Goal: Task Accomplishment & Management: Manage account settings

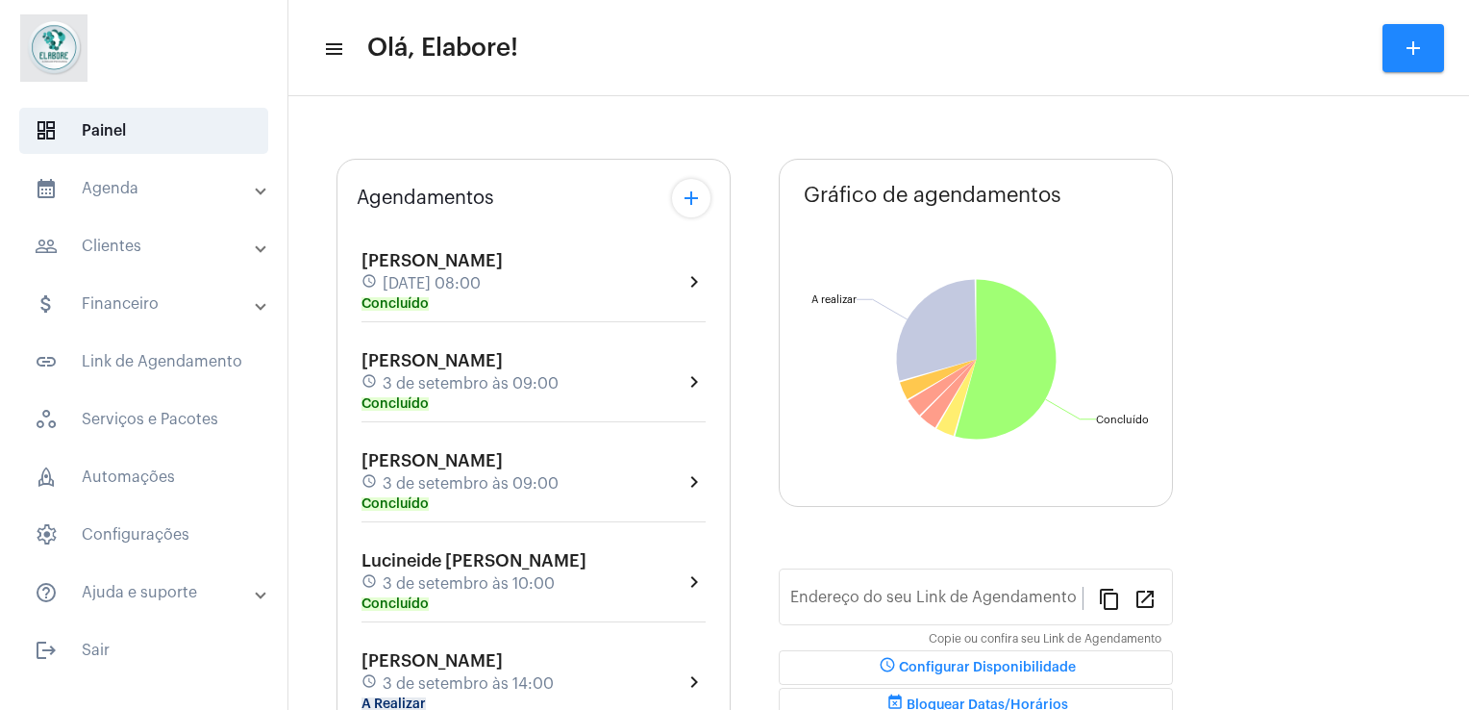
type input "[URL][DOMAIN_NAME]"
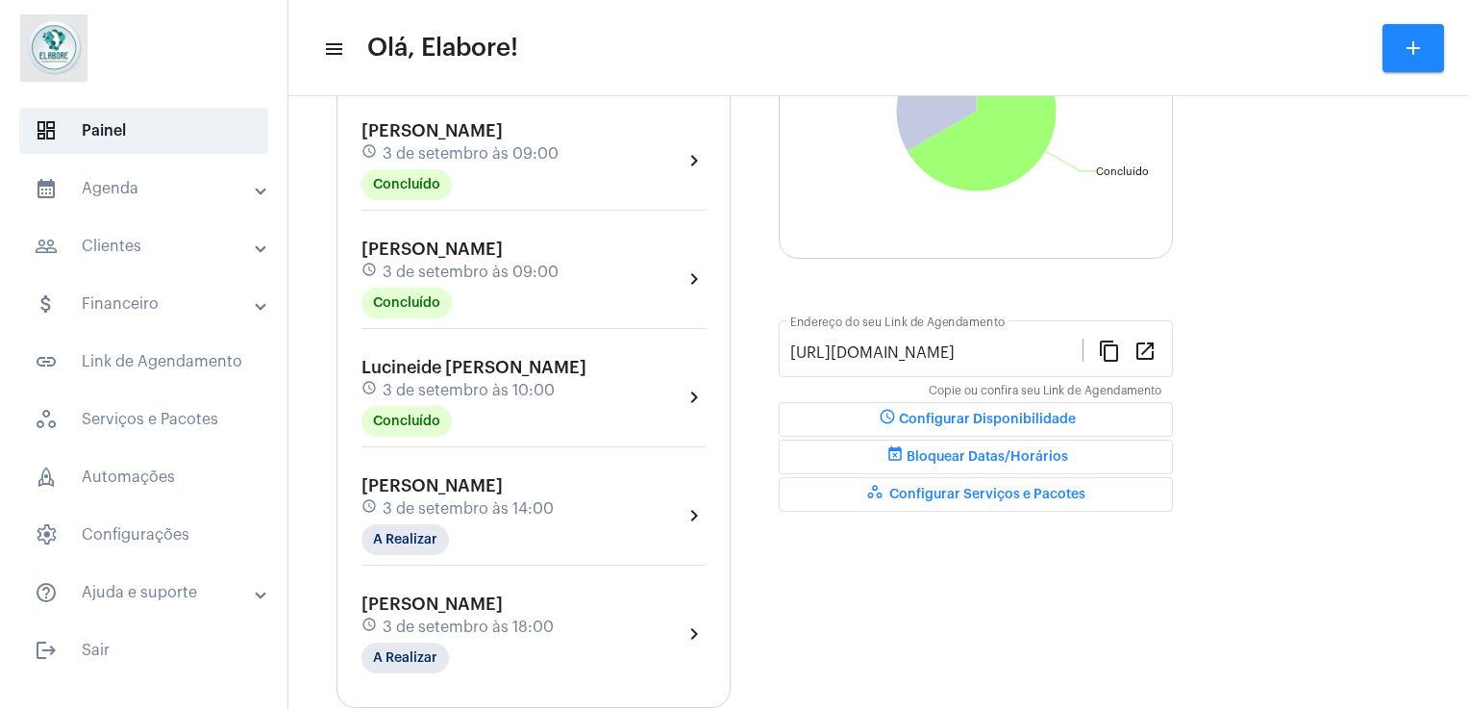
scroll to position [308, 0]
click at [406, 528] on mat-chip "A Realizar" at bounding box center [406, 537] width 88 height 31
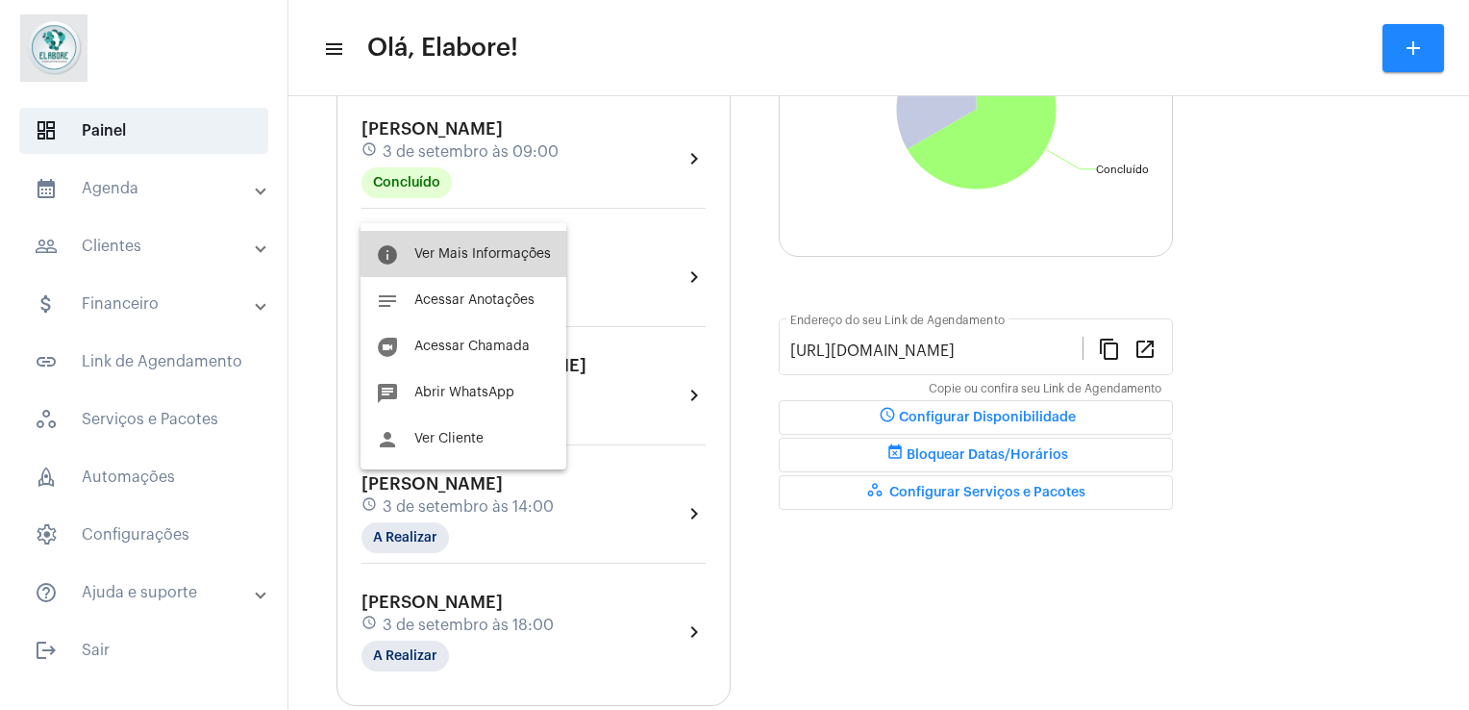
click at [467, 254] on span "Ver Mais Informações" at bounding box center [482, 253] width 137 height 13
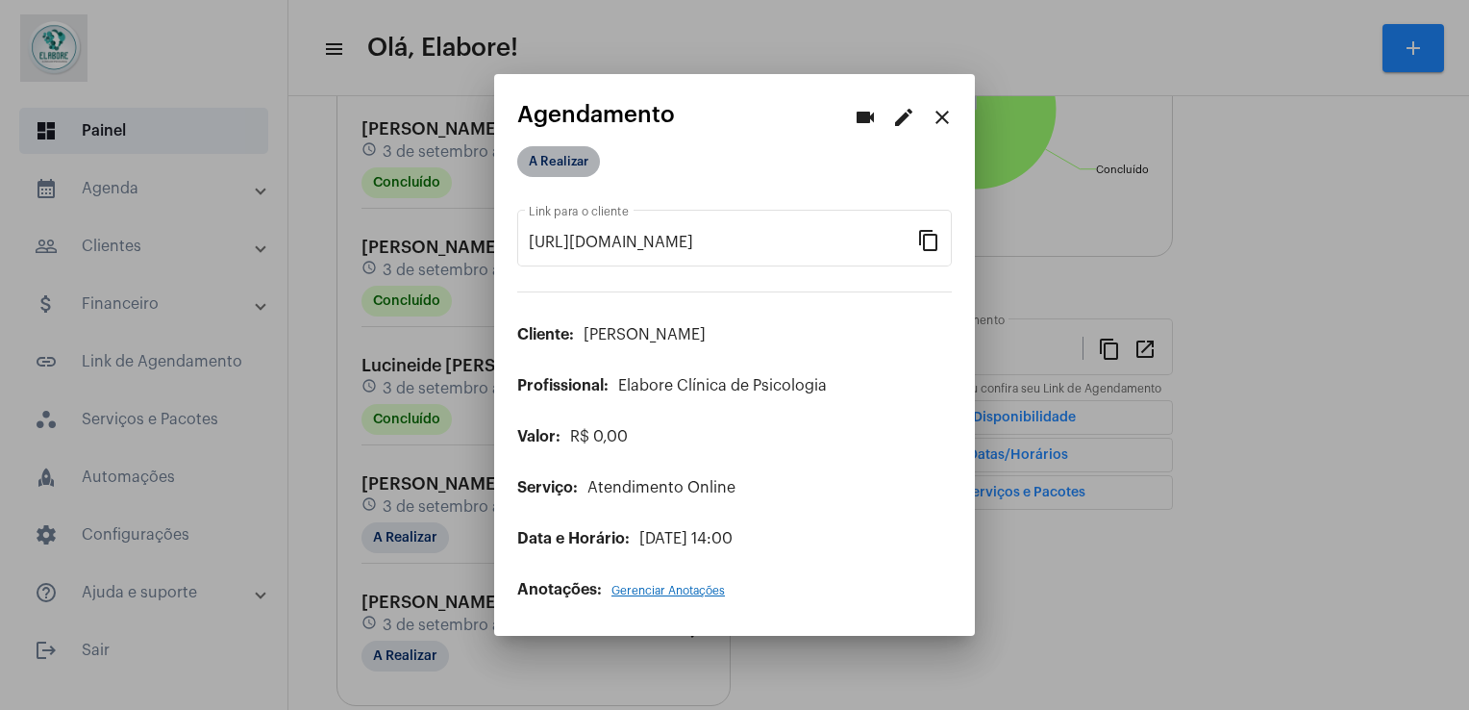
click at [557, 162] on mat-chip "A Realizar" at bounding box center [558, 161] width 83 height 31
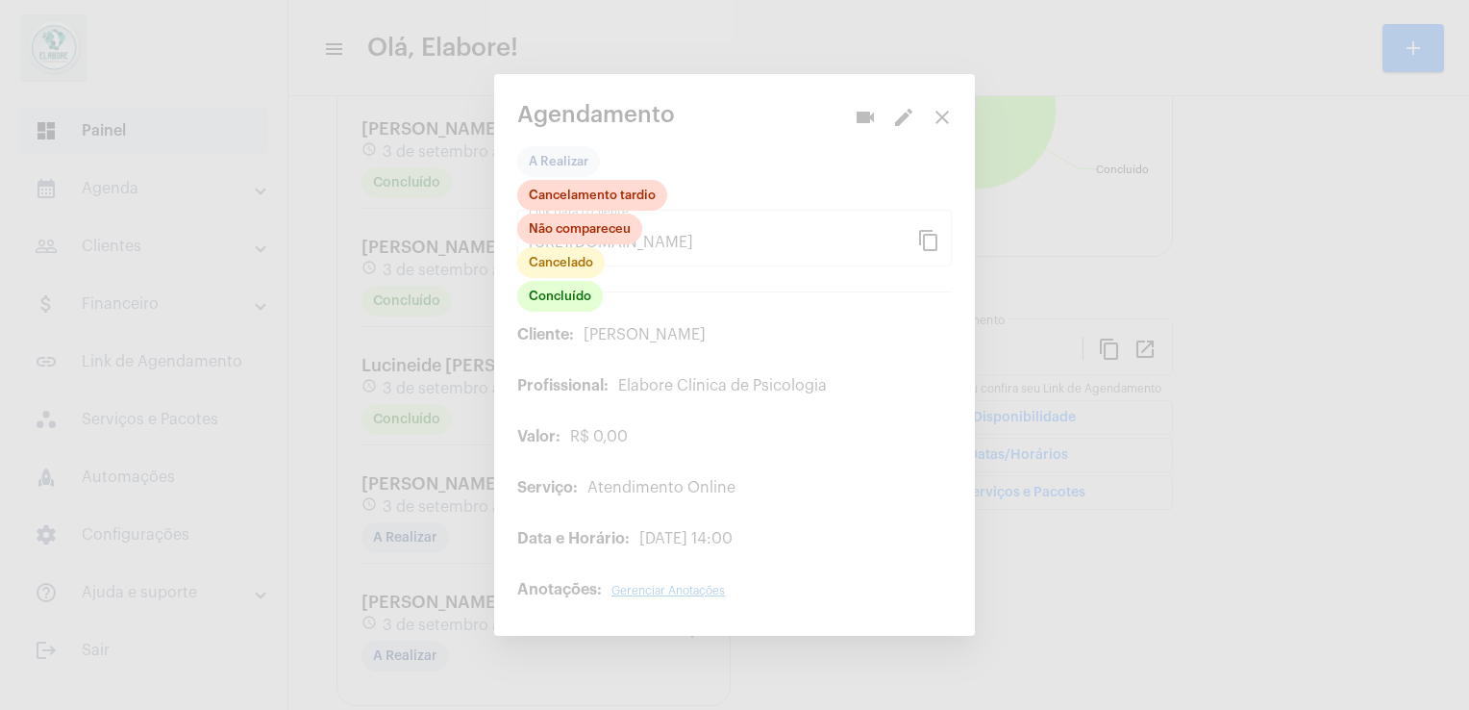
click at [558, 318] on div at bounding box center [734, 355] width 1469 height 710
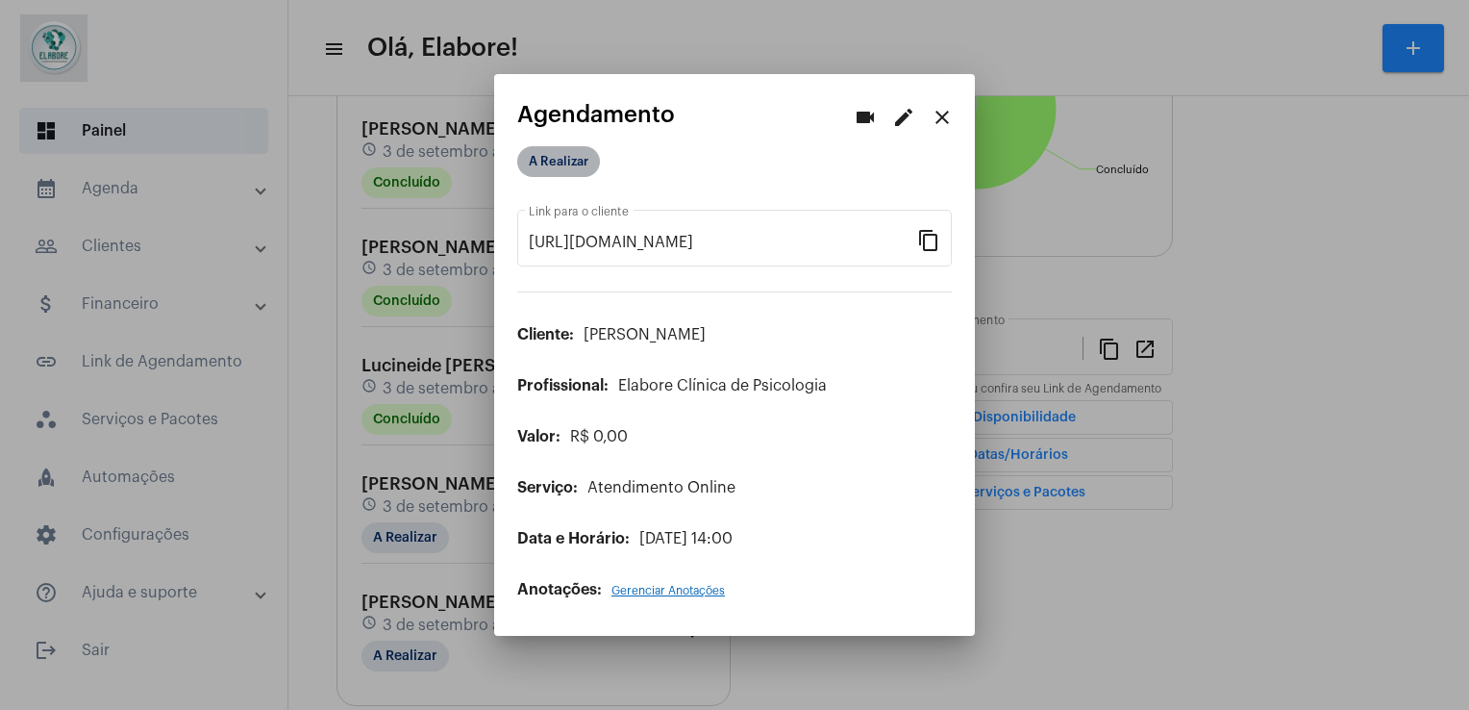
click at [567, 160] on mat-chip "A Realizar" at bounding box center [558, 161] width 83 height 31
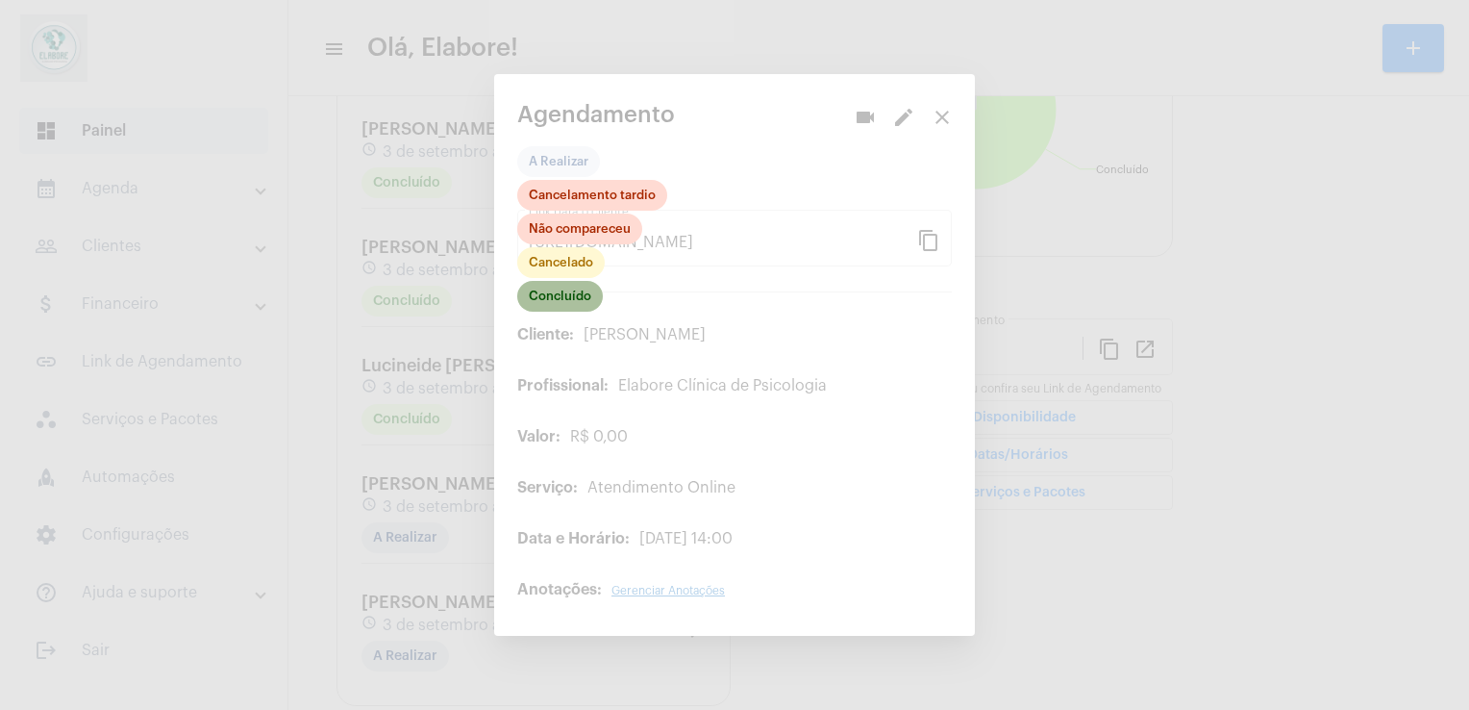
click at [538, 292] on mat-chip "Concluído" at bounding box center [560, 296] width 86 height 31
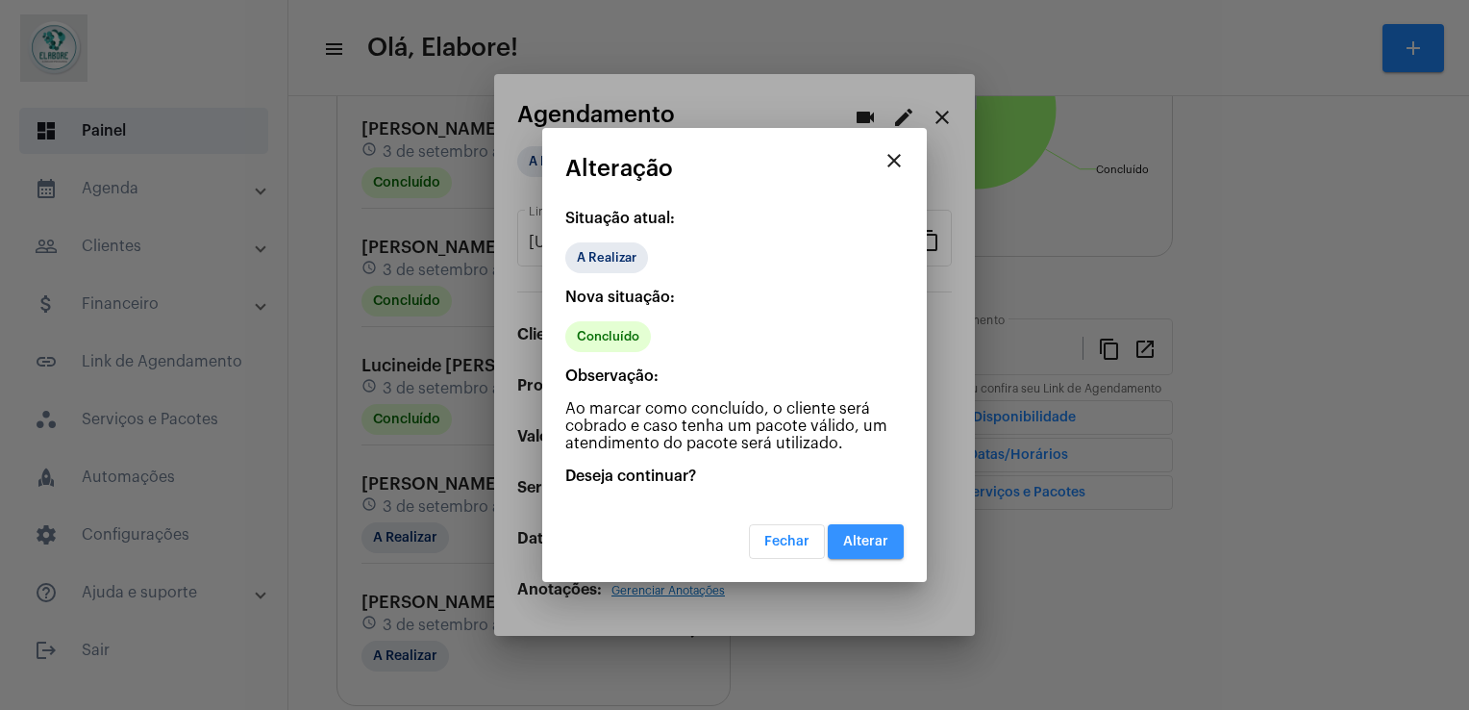
click at [875, 531] on button "Alterar" at bounding box center [866, 541] width 76 height 35
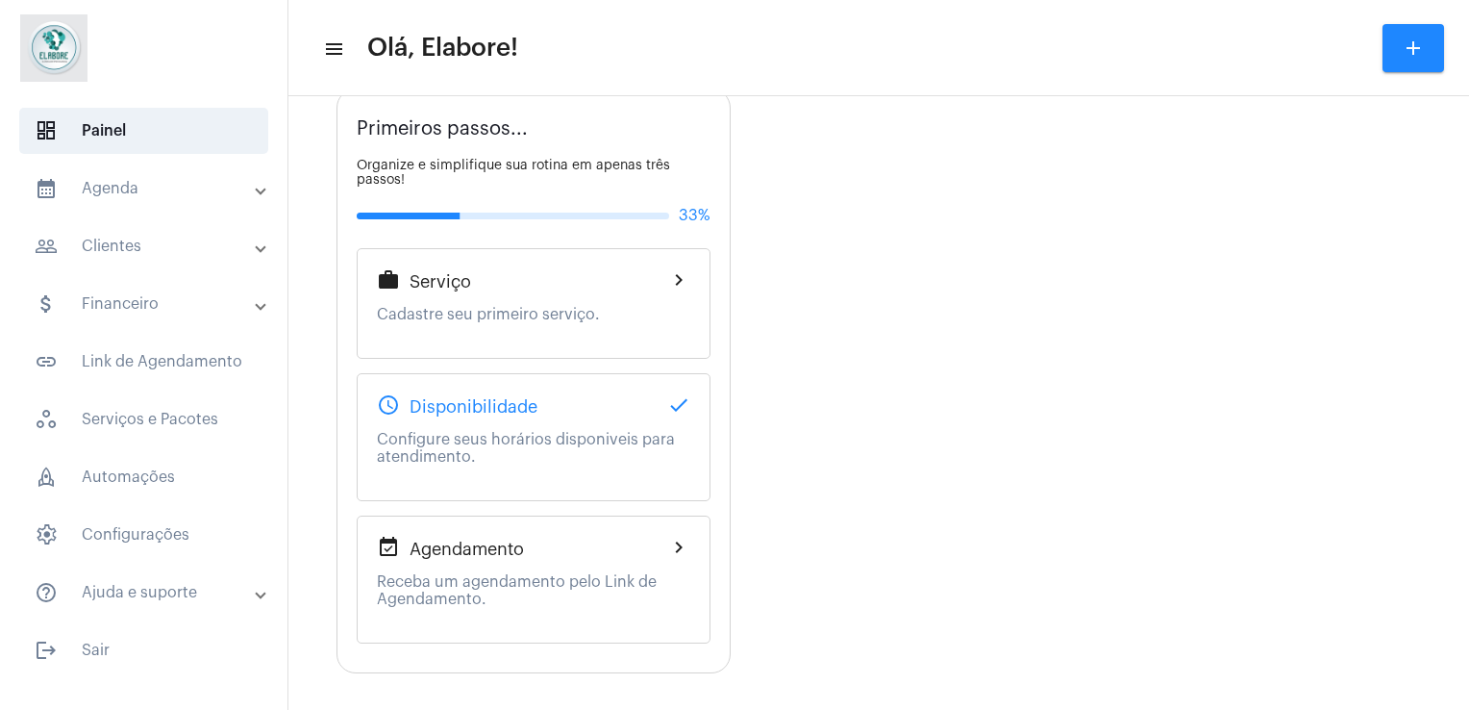
scroll to position [940, 0]
click at [420, 420] on div "schedule Disponibilidade done Configure seus horários disponiveis para atendime…" at bounding box center [534, 436] width 354 height 128
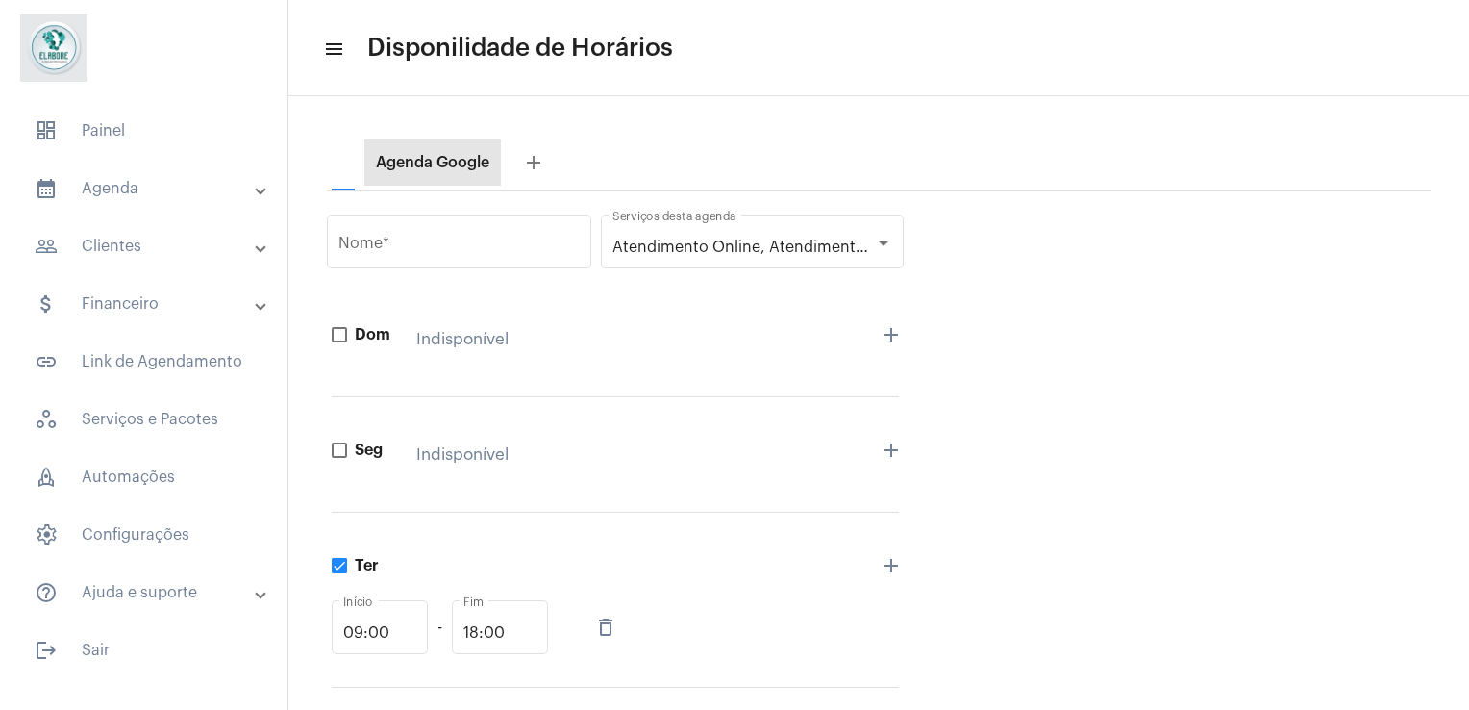
click at [423, 160] on div "Agenda Google" at bounding box center [432, 162] width 113 height 17
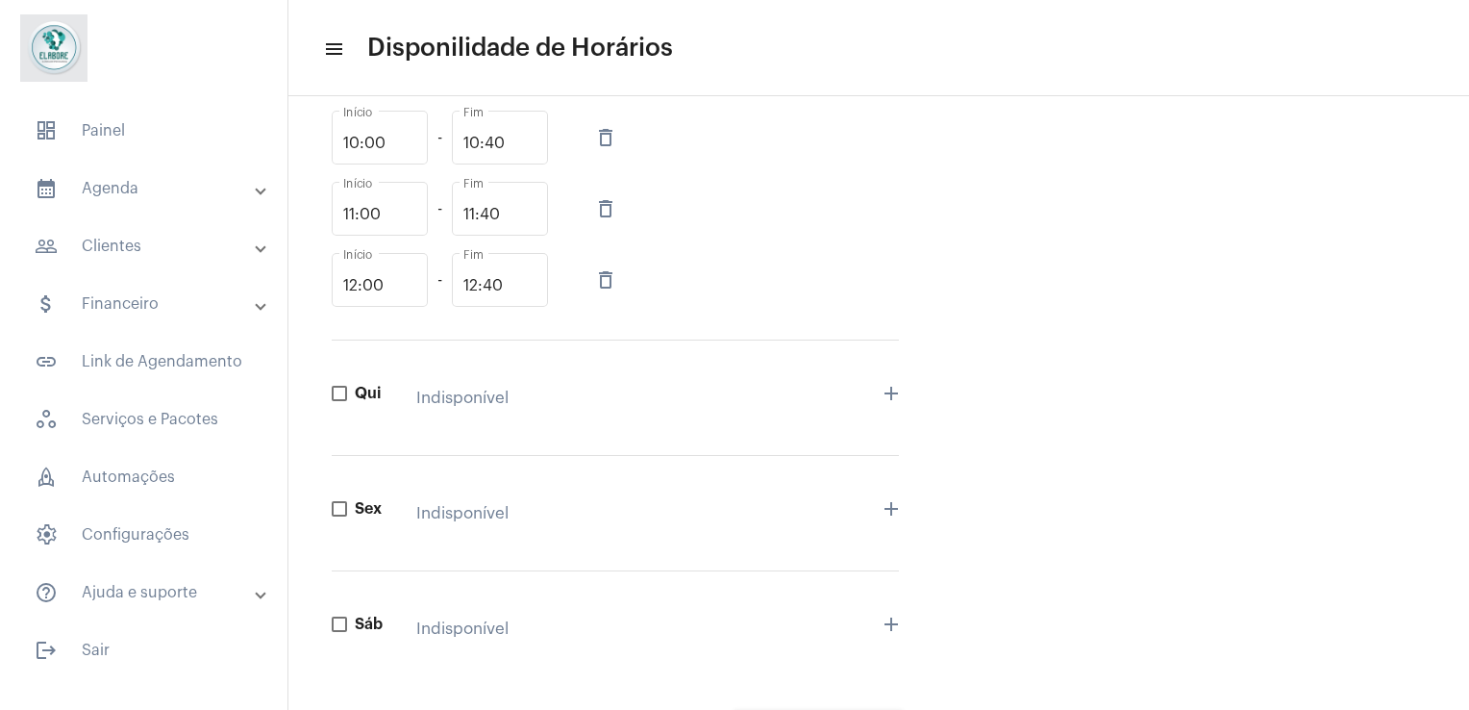
scroll to position [1606, 0]
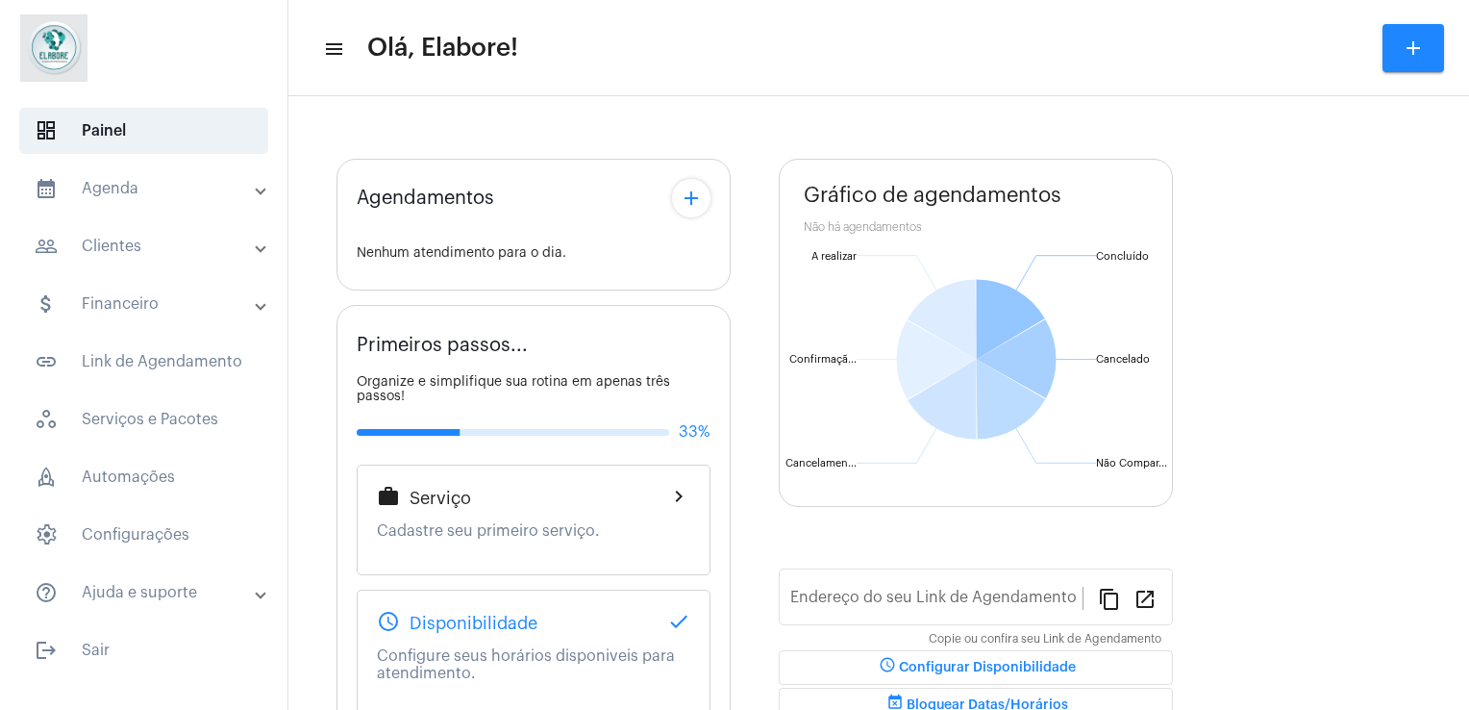
type input "[URL][DOMAIN_NAME]"
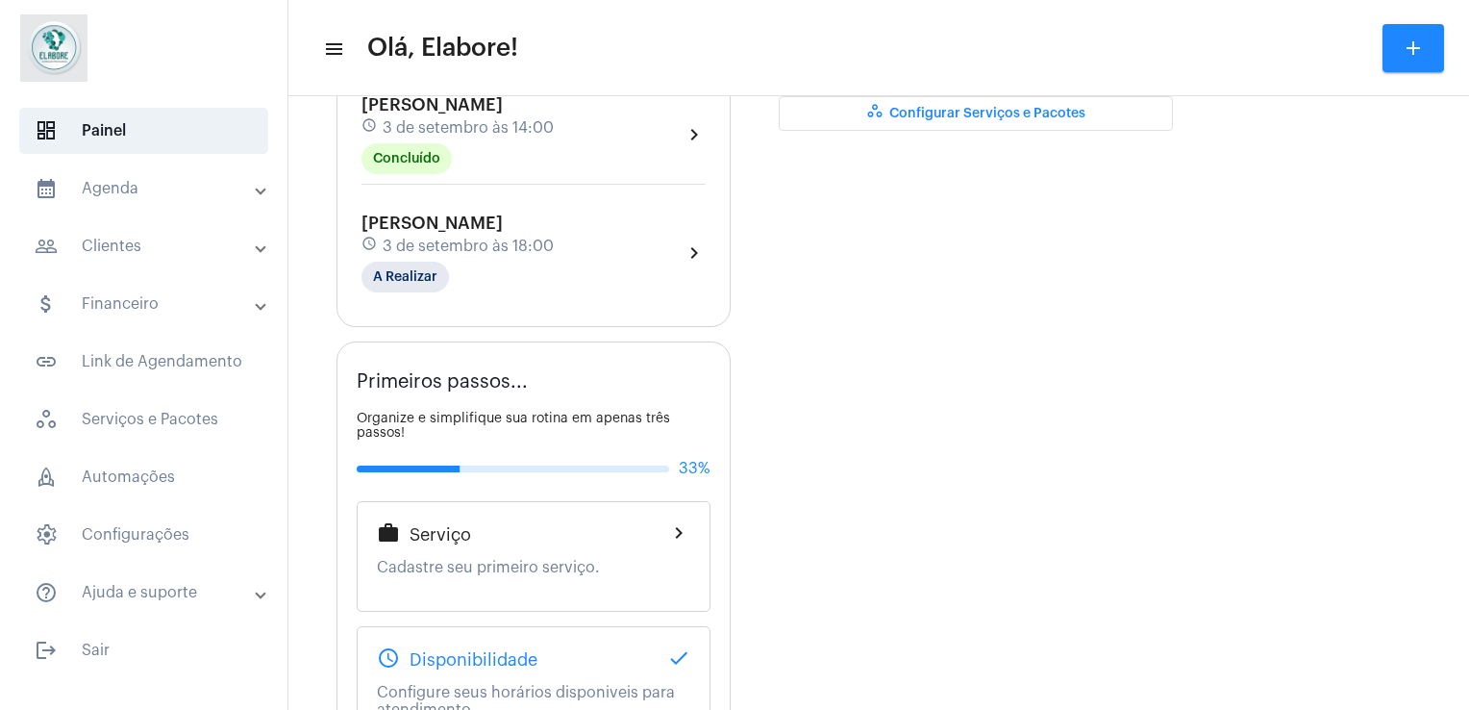
scroll to position [737, 0]
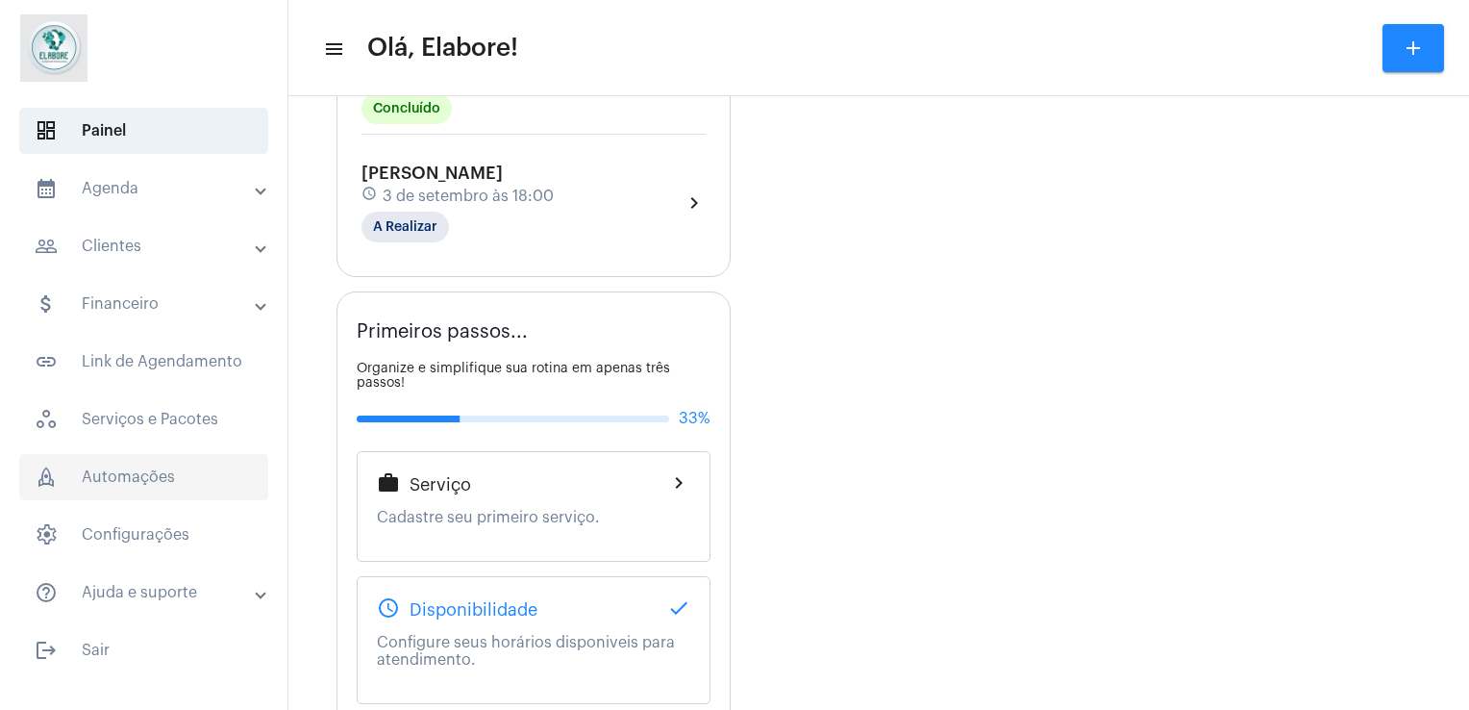
click at [177, 463] on span "rocket_outlined Automações" at bounding box center [143, 477] width 249 height 46
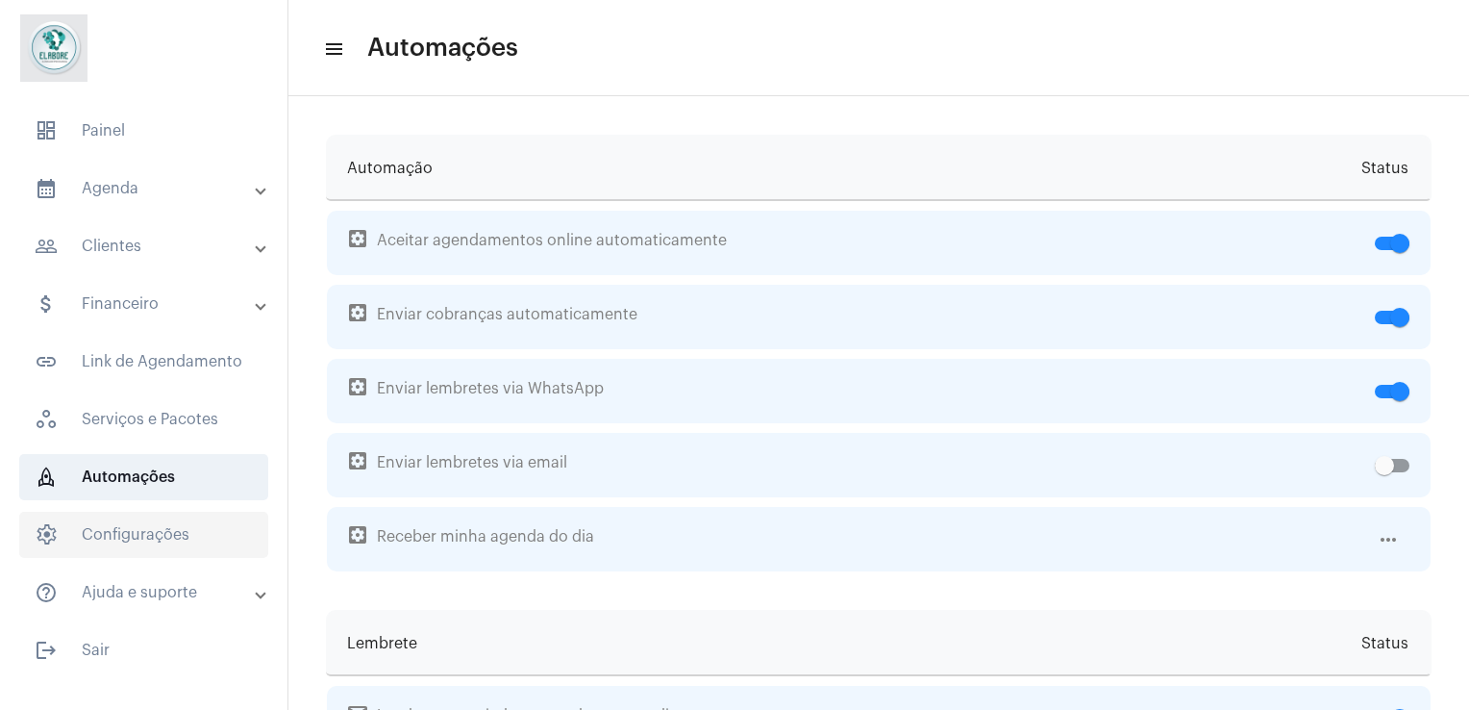
click at [143, 521] on span "settings Configurações" at bounding box center [143, 535] width 249 height 46
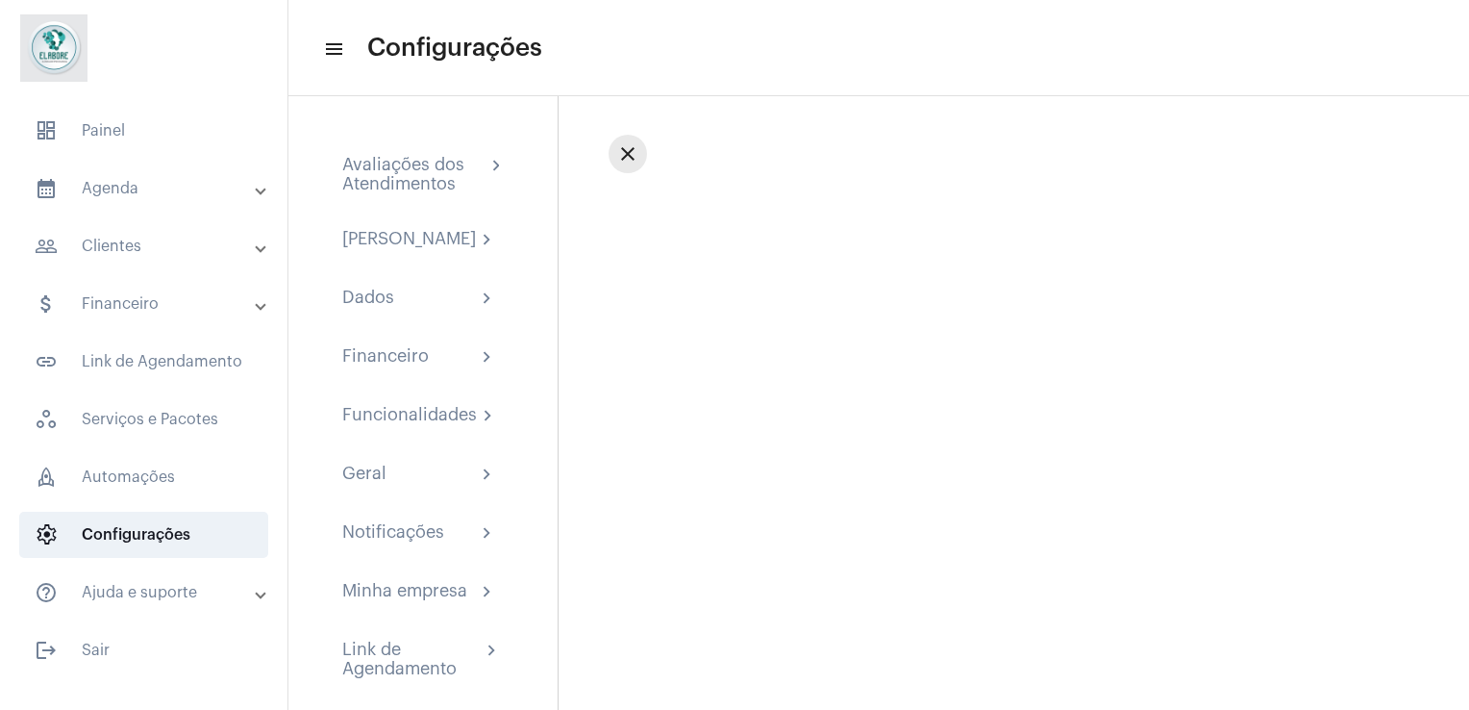
click at [627, 148] on mat-icon "close" at bounding box center [627, 153] width 23 height 23
drag, startPoint x: 150, startPoint y: 101, endPoint x: 140, endPoint y: 146, distance: 46.2
click at [140, 146] on mat-list "dashboard Painel calendar_month_outlined Agenda calendar_month_outlined Calendá…" at bounding box center [144, 386] width 288 height 573
click at [140, 146] on span "dashboard Painel" at bounding box center [143, 131] width 249 height 46
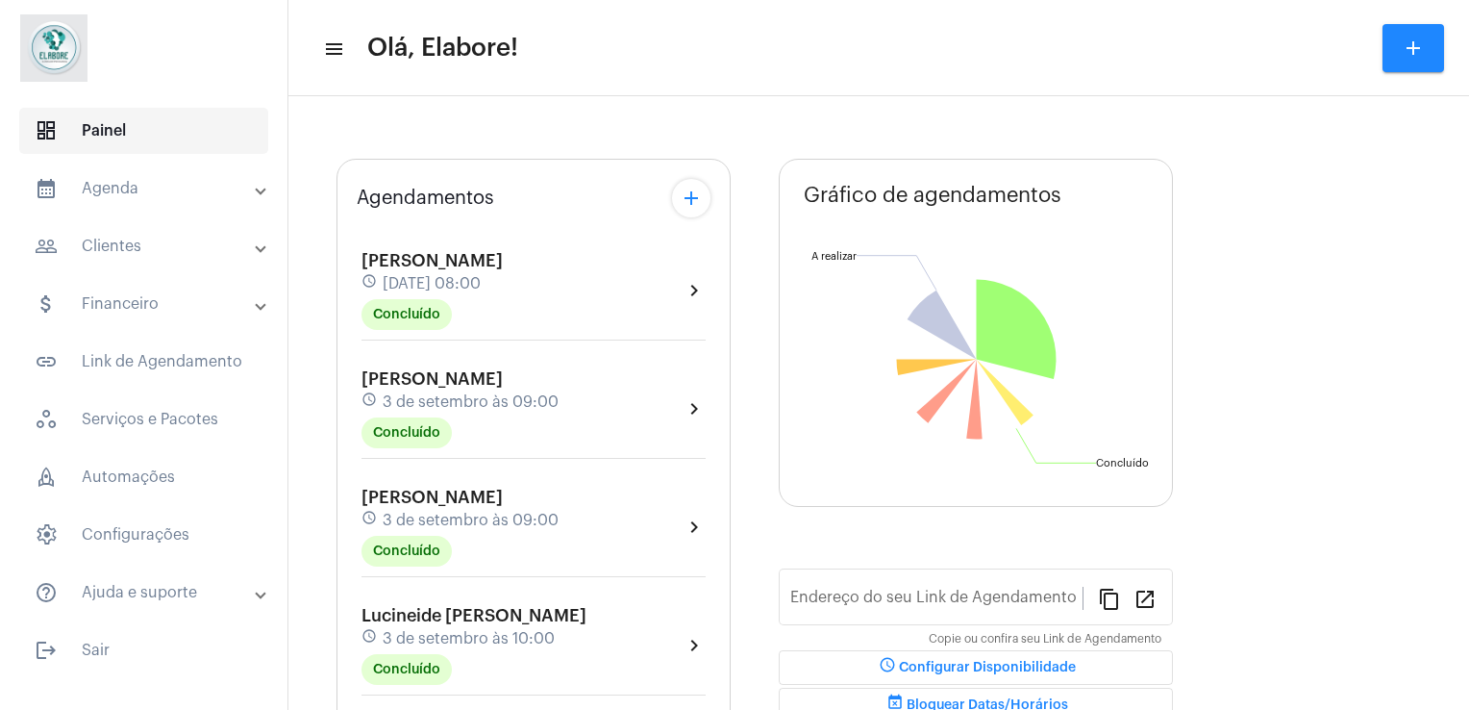
type input "[URL][DOMAIN_NAME]"
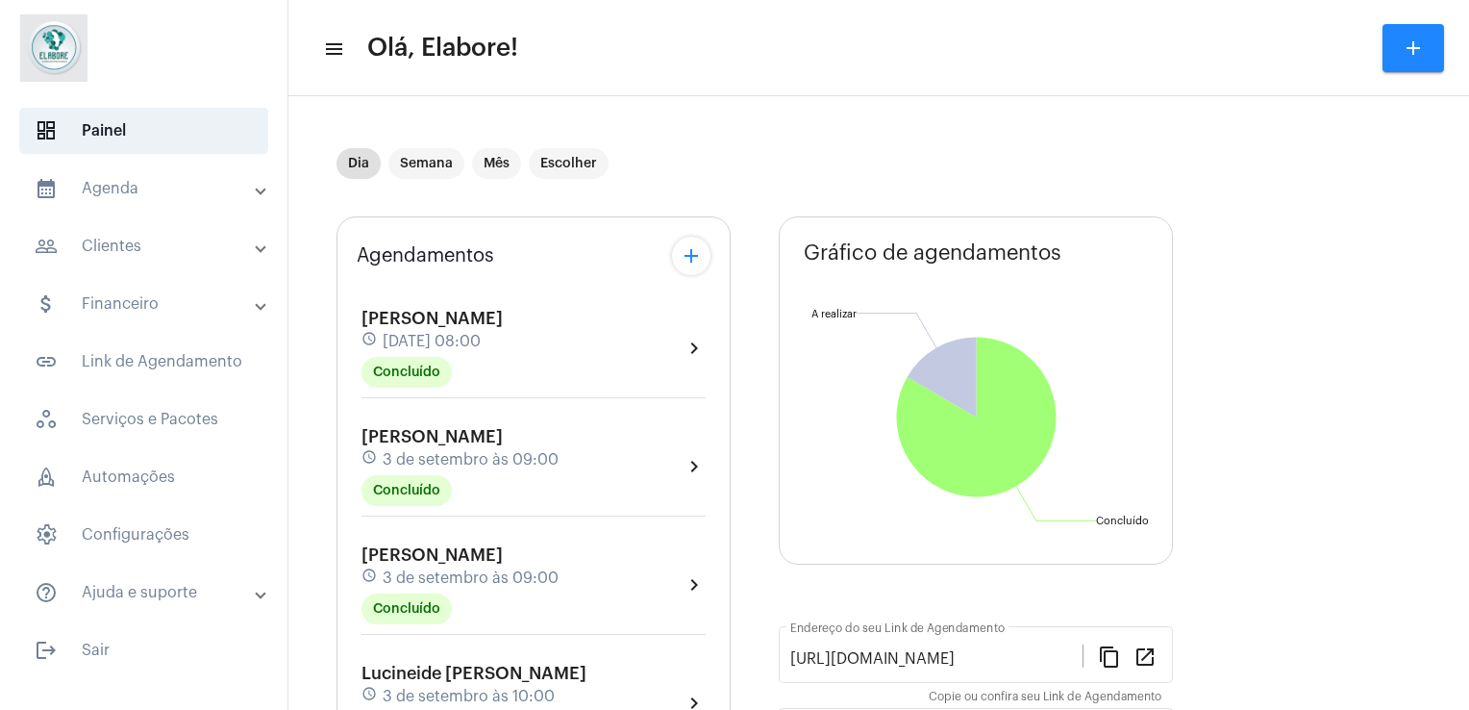
drag, startPoint x: 358, startPoint y: 41, endPoint x: 534, endPoint y: 38, distance: 176.0
click at [534, 38] on mat-toolbar-row "menu Olá, Elabore! add" at bounding box center [878, 48] width 1181 height 62
drag, startPoint x: 534, startPoint y: 38, endPoint x: 810, endPoint y: 71, distance: 277.9
click at [810, 71] on mat-toolbar-row "menu Olá, Elabore! add" at bounding box center [878, 48] width 1181 height 62
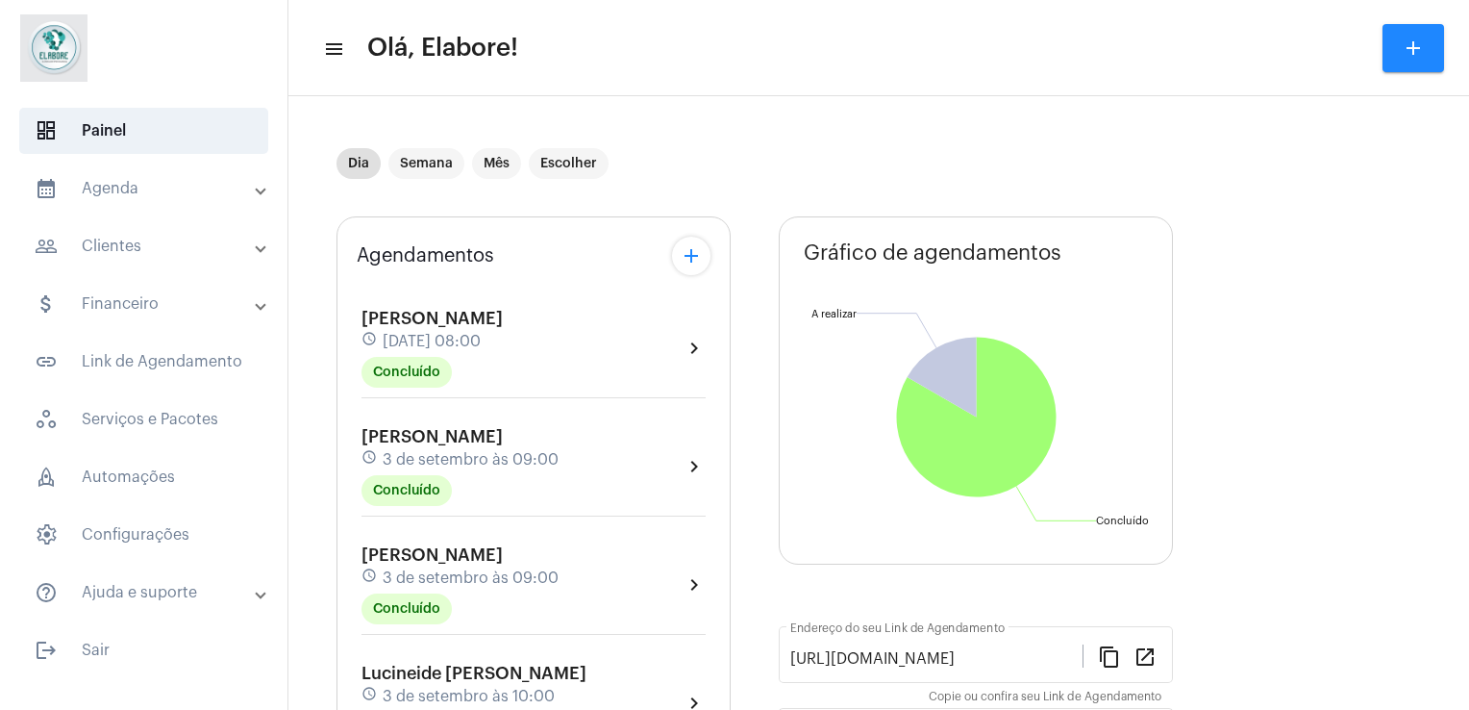
click at [339, 59] on mat-icon "menu" at bounding box center [332, 49] width 19 height 23
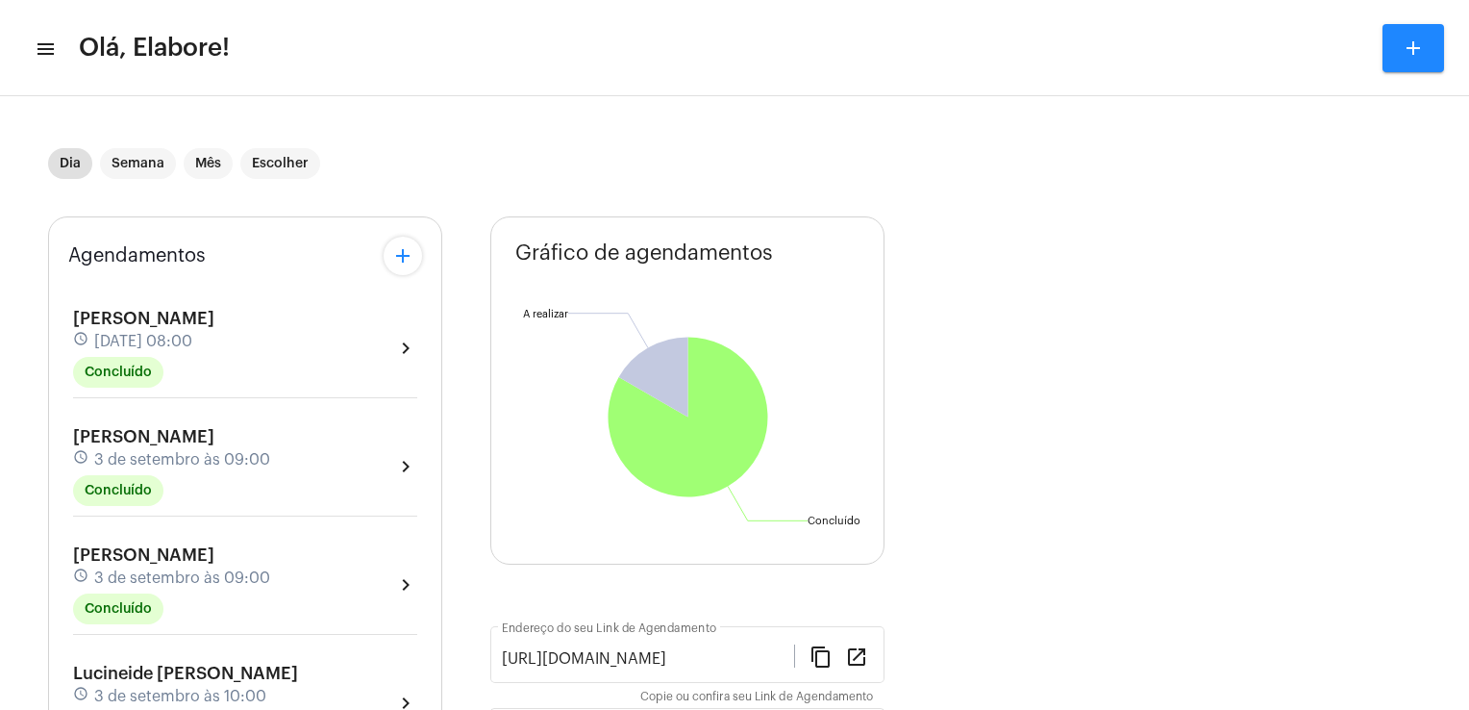
click at [38, 58] on mat-icon "menu" at bounding box center [44, 49] width 19 height 23
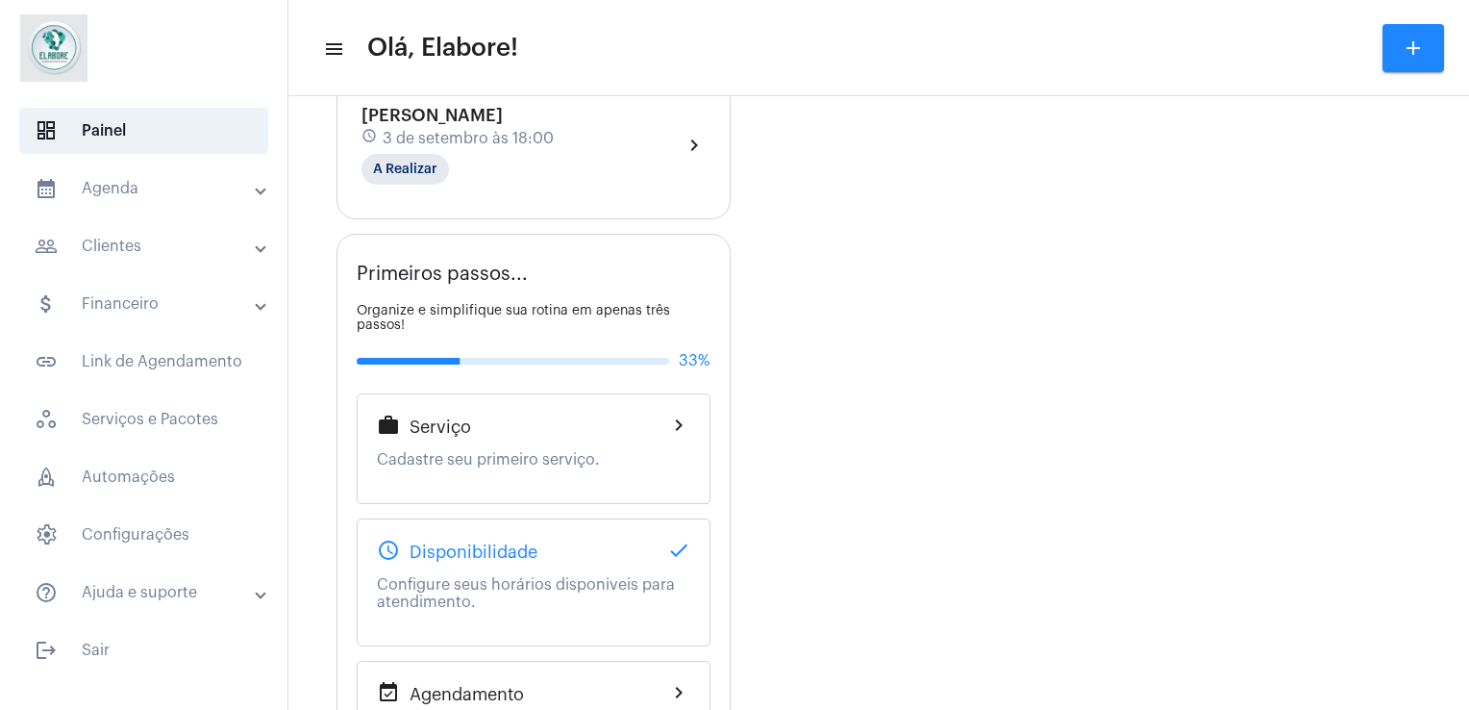
scroll to position [940, 0]
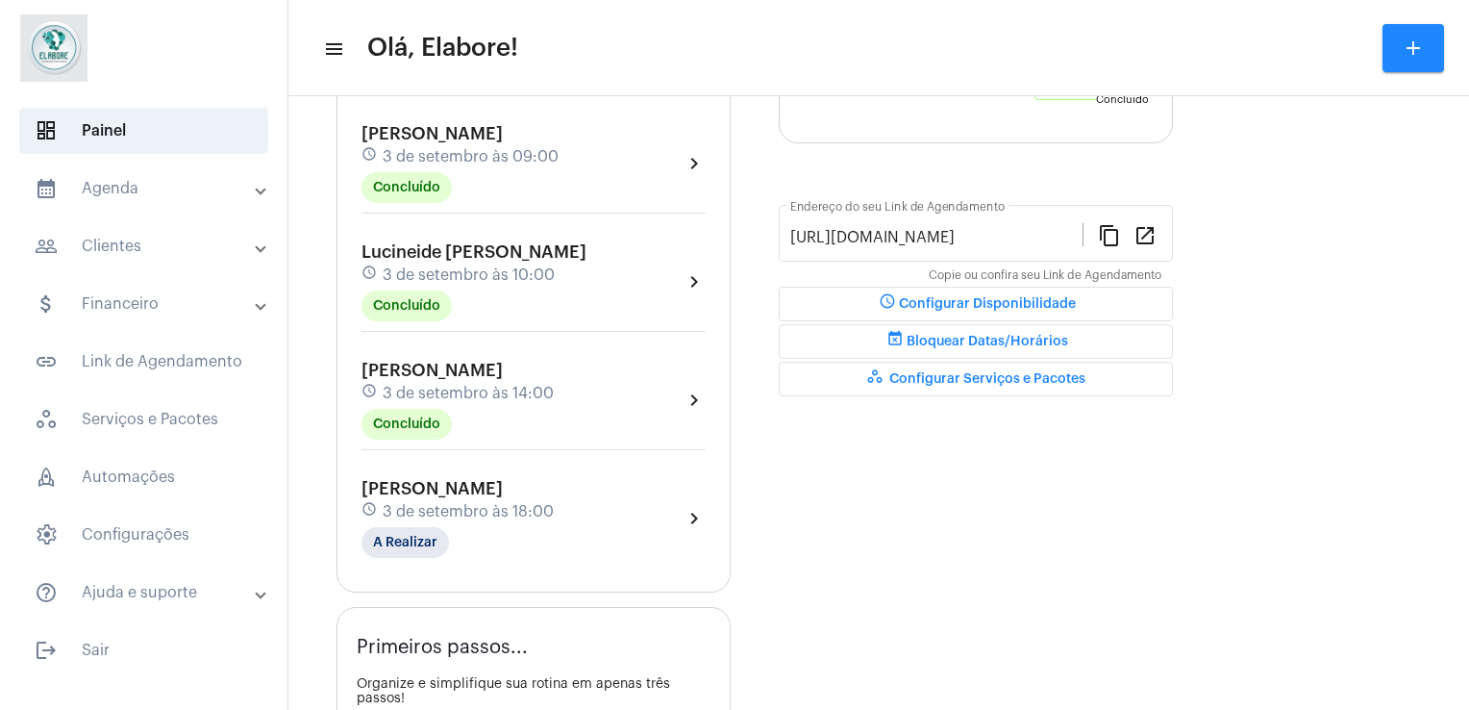
scroll to position [422, 0]
click at [1044, 443] on div "Gráfico de agendamentos Não há agendamentos Concluído Concluído A realizar A re…" at bounding box center [976, 492] width 394 height 1396
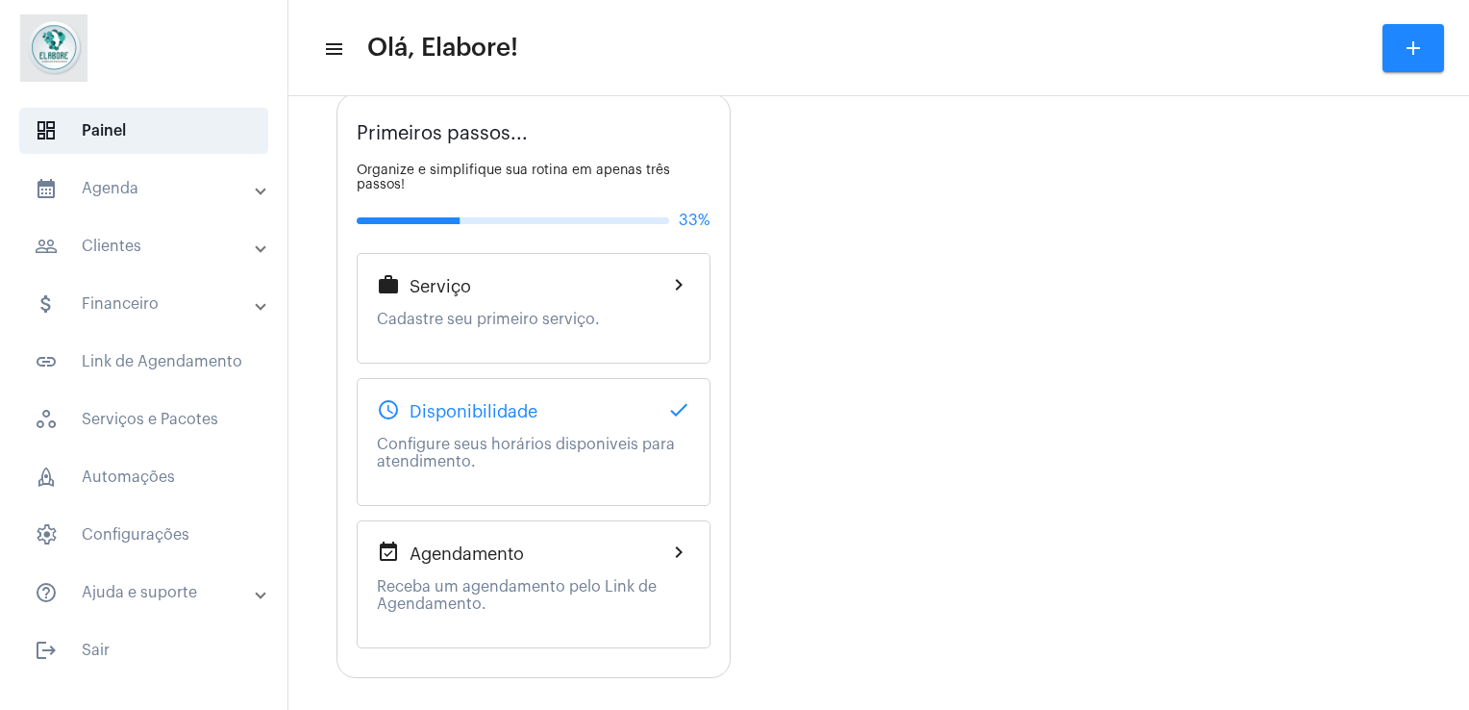
scroll to position [940, 0]
